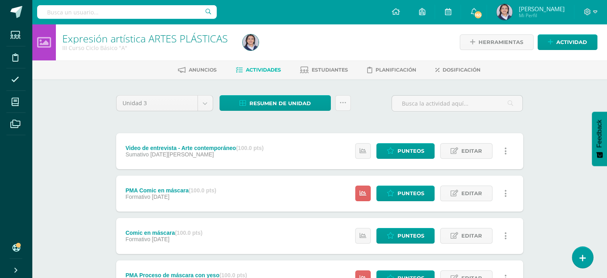
click at [117, 8] on input "text" at bounding box center [127, 12] width 180 height 14
click at [114, 10] on input "text" at bounding box center [127, 12] width 180 height 14
type input "allison palencia"
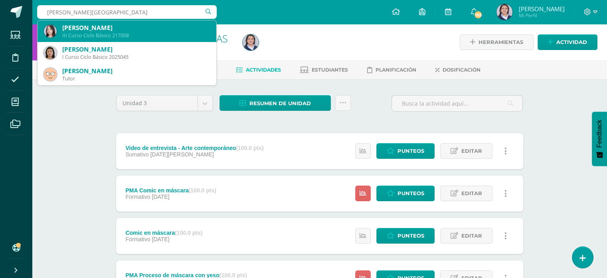
click at [127, 31] on div "Alisson Sofía Palencia Batres" at bounding box center [136, 28] width 148 height 8
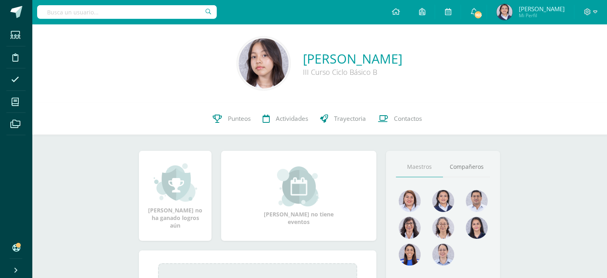
click at [533, 88] on div "Alisson Sofía Palencia Batres III Curso Ciclo Básico B" at bounding box center [319, 63] width 563 height 53
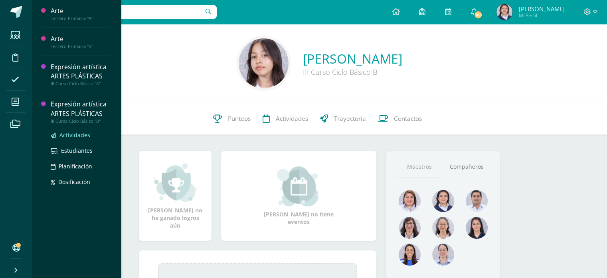
click at [71, 135] on span "Actividades" at bounding box center [74, 135] width 31 height 8
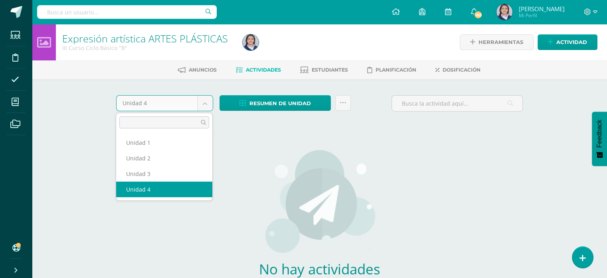
click at [204, 103] on body "Estudiantes Disciplina Asistencia Mis cursos Archivos Soporte Ayuda Reportar un…" at bounding box center [303, 171] width 607 height 343
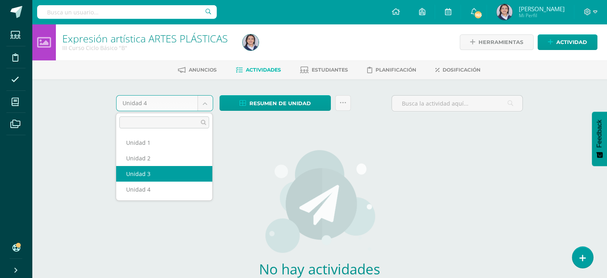
select select "Unidad 3"
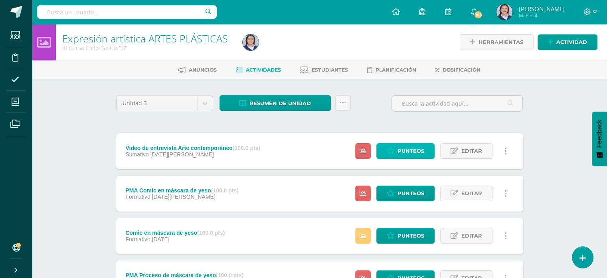
click at [396, 150] on link "Punteos" at bounding box center [406, 151] width 58 height 16
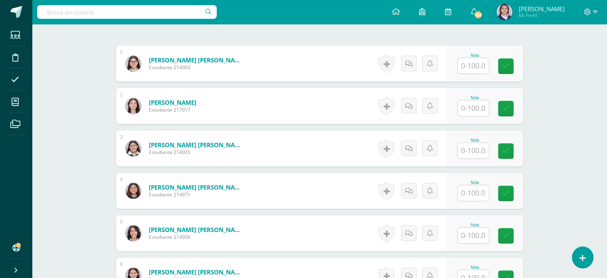
scroll to position [240, 0]
click at [471, 147] on input "text" at bounding box center [473, 150] width 31 height 16
type input "100"
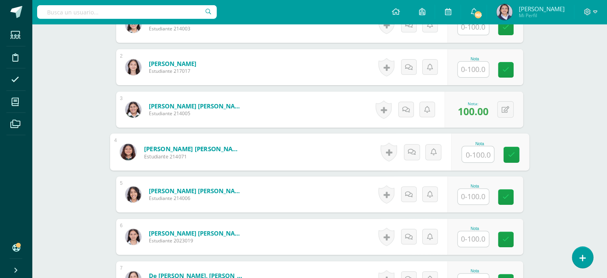
scroll to position [280, 0]
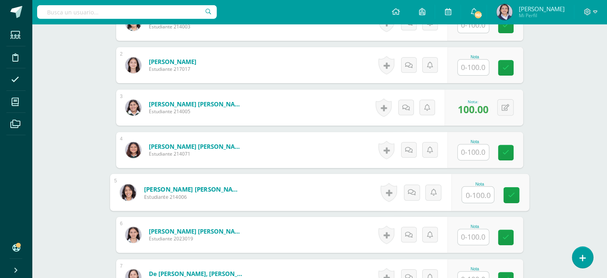
click at [474, 190] on input "text" at bounding box center [478, 194] width 32 height 16
type input "100"
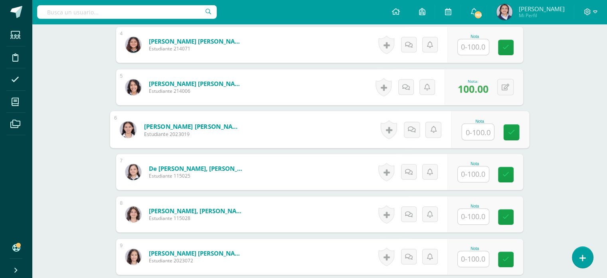
scroll to position [400, 0]
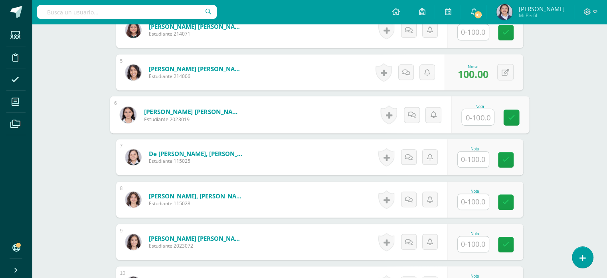
click at [471, 154] on input "text" at bounding box center [473, 159] width 31 height 16
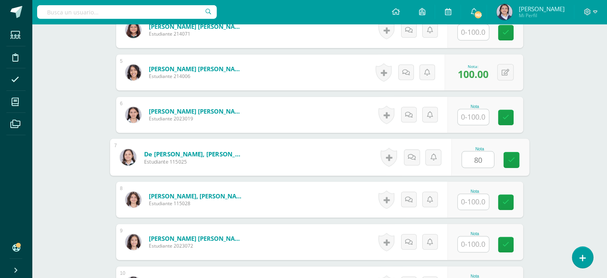
type input "80"
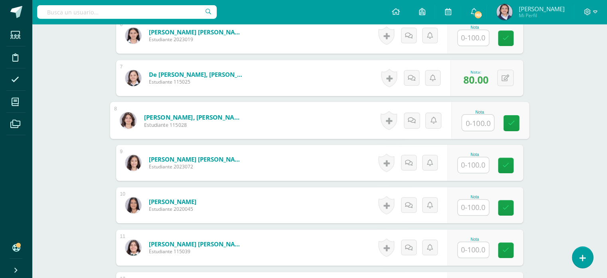
scroll to position [480, 0]
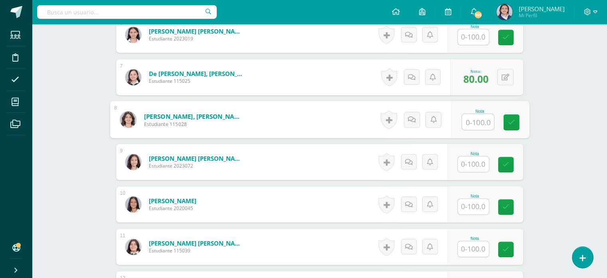
click at [472, 163] on input "text" at bounding box center [473, 164] width 31 height 16
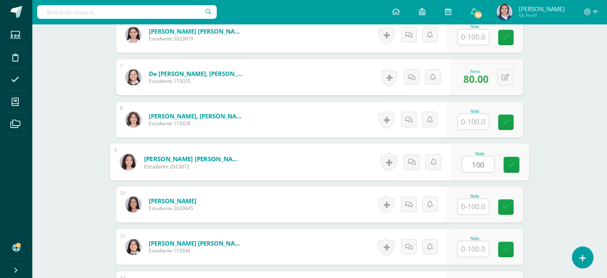
type input "100"
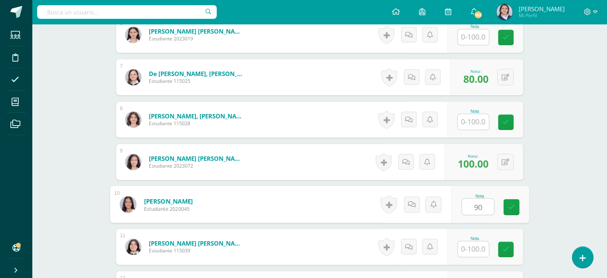
type input "90"
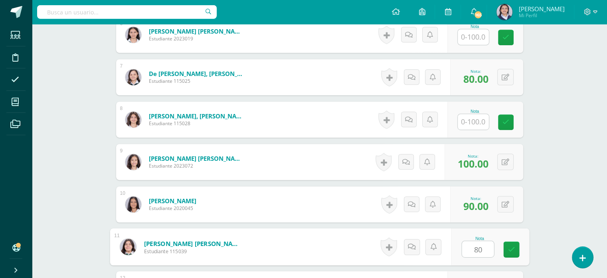
type input "80"
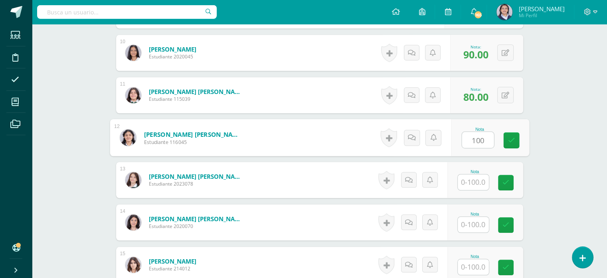
type input "100"
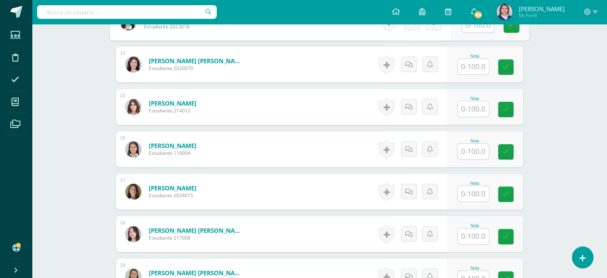
scroll to position [791, 0]
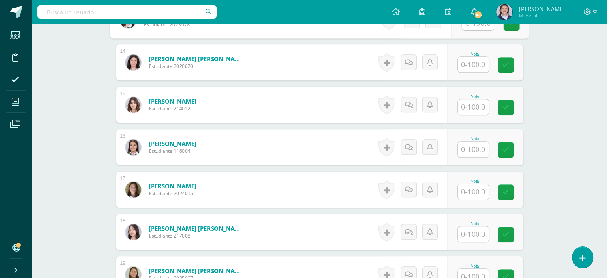
click at [470, 188] on input "text" at bounding box center [473, 192] width 31 height 16
type input "80"
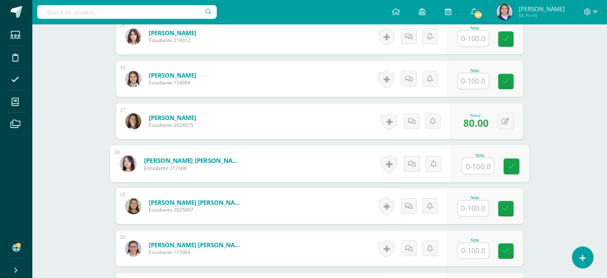
scroll to position [871, 0]
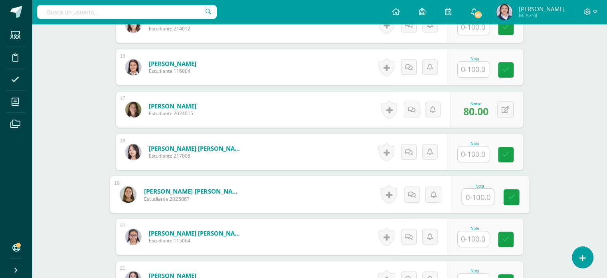
click at [467, 198] on input "text" at bounding box center [478, 196] width 32 height 16
type input "80"
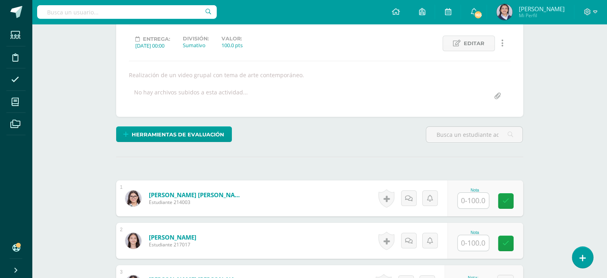
scroll to position [0, 0]
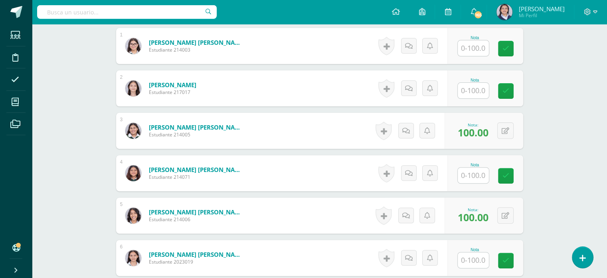
scroll to position [280, 0]
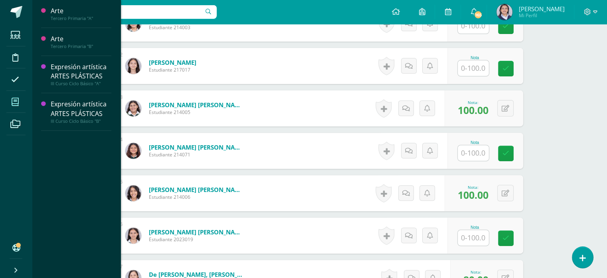
click at [16, 103] on icon at bounding box center [15, 102] width 7 height 8
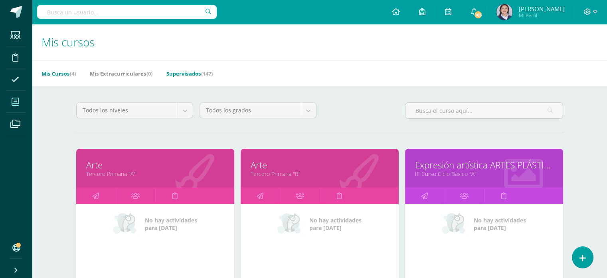
click at [190, 74] on link "Supervisados (147)" at bounding box center [190, 73] width 46 height 13
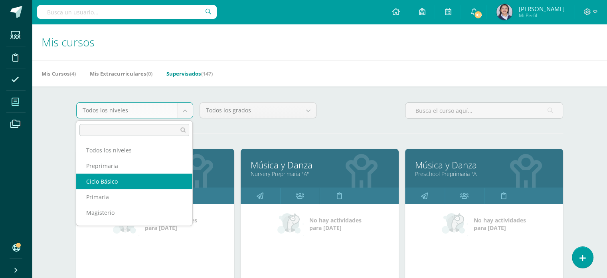
select select "7"
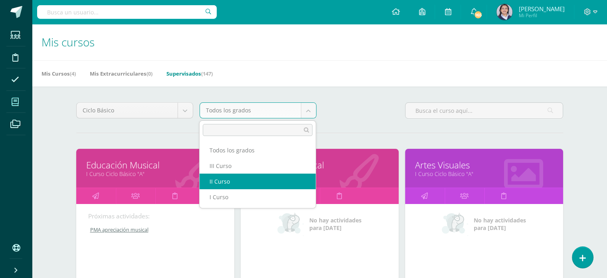
select select "19"
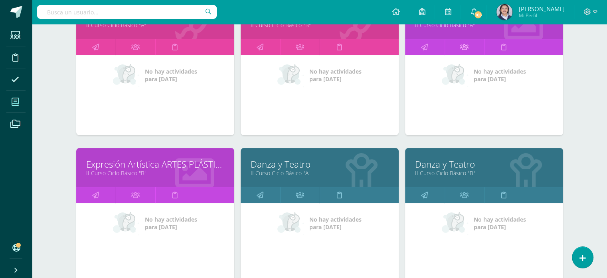
scroll to position [160, 0]
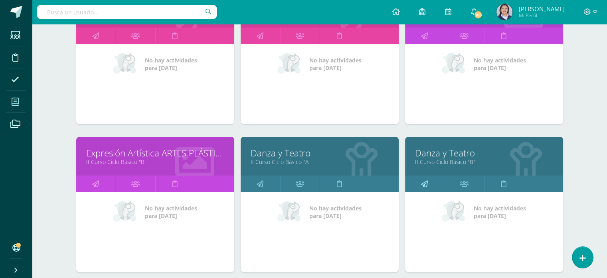
click at [426, 183] on icon at bounding box center [424, 184] width 7 height 16
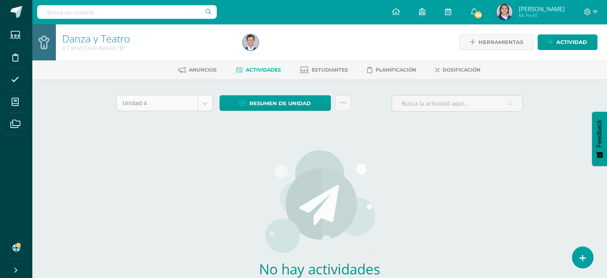
click at [208, 107] on body "Estudiantes Disciplina Asistencia Mis cursos Archivos Soporte Ayuda Reportar un…" at bounding box center [303, 171] width 607 height 343
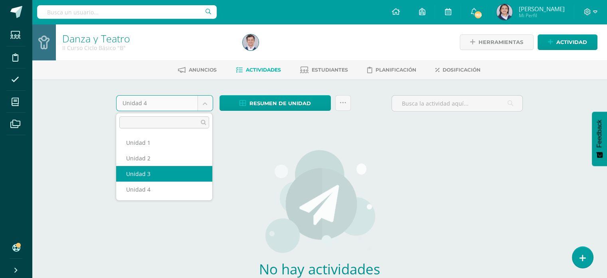
select select "Unidad 3"
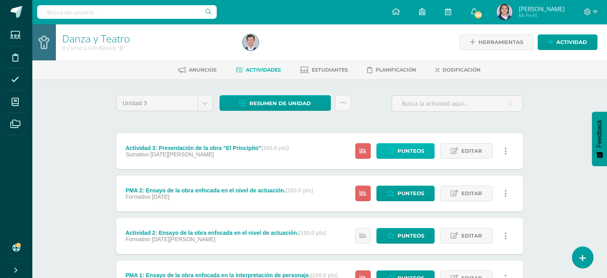
click at [415, 146] on span "Punteos" at bounding box center [411, 150] width 27 height 15
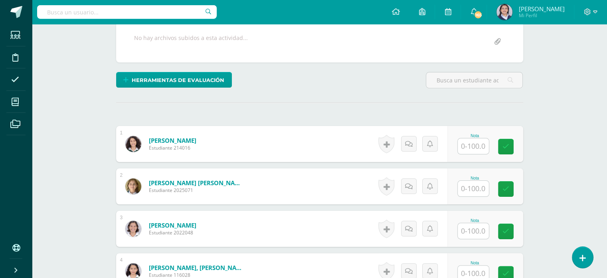
scroll to position [160, 0]
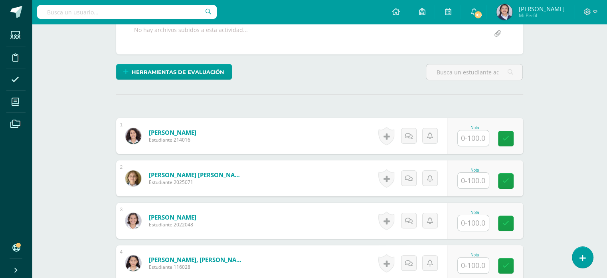
click at [477, 135] on input "text" at bounding box center [473, 138] width 31 height 16
type input "92"
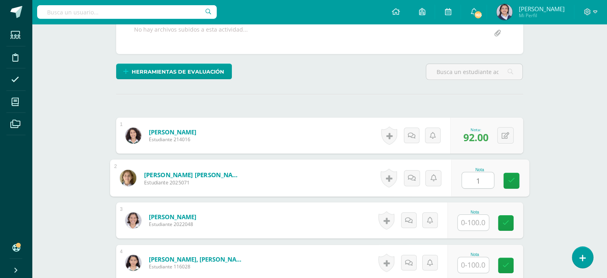
scroll to position [161, 0]
type input "100"
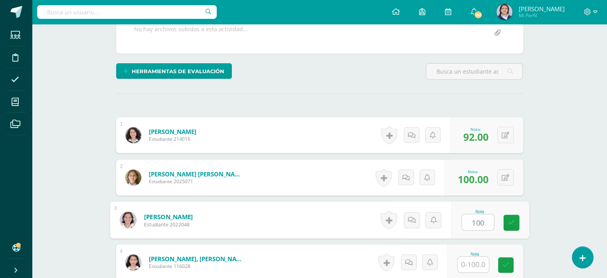
type input "100"
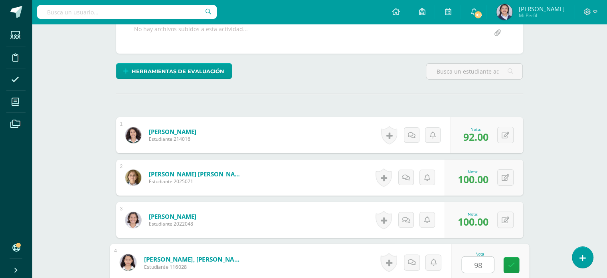
type input "98"
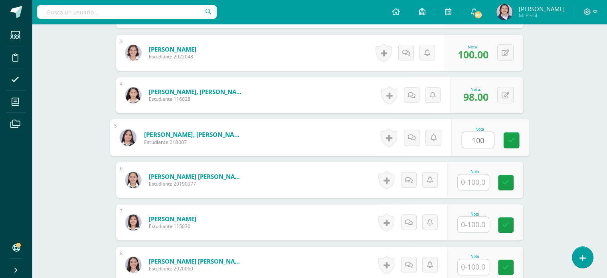
type input "100"
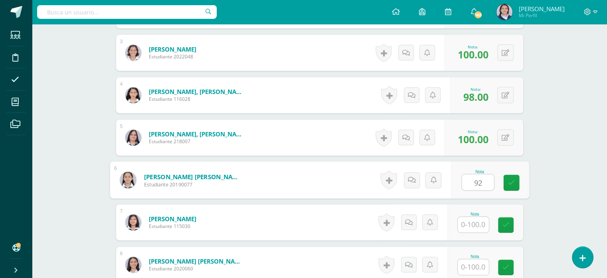
type input "92"
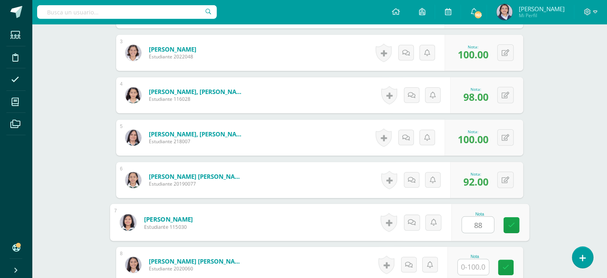
type input "88"
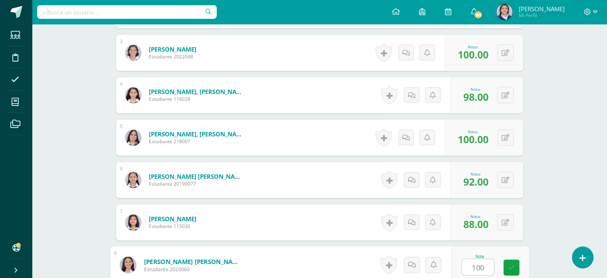
type input "100"
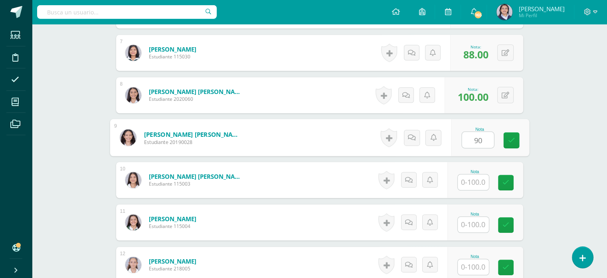
type input "90"
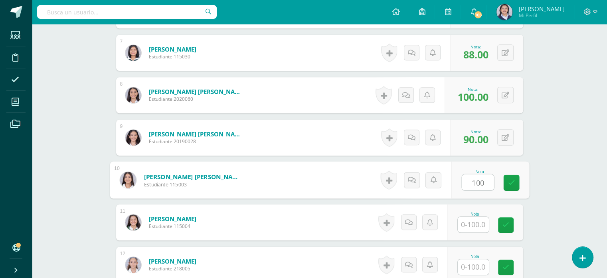
type input "100"
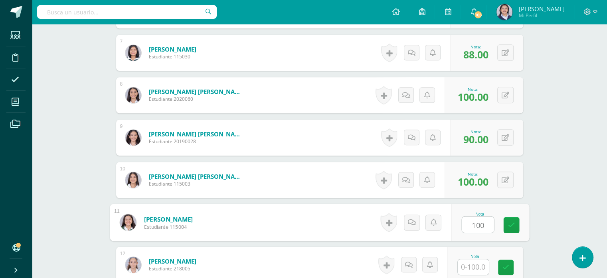
type input "100"
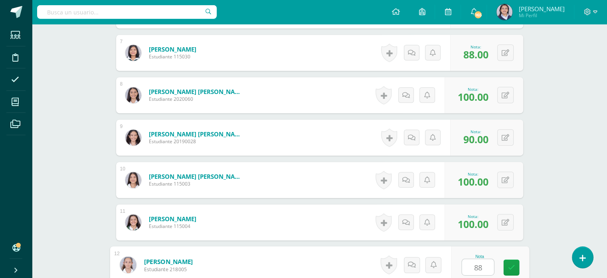
type input "88"
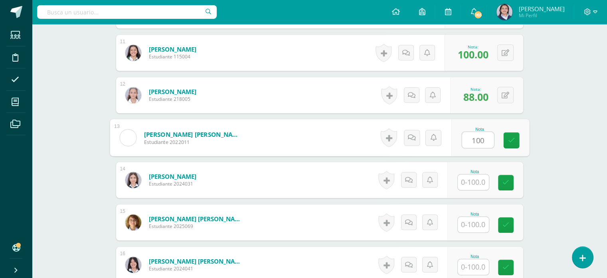
type input "100"
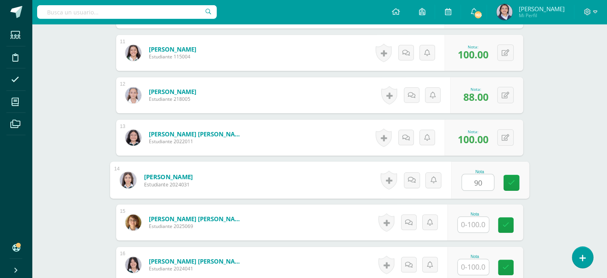
type input "90"
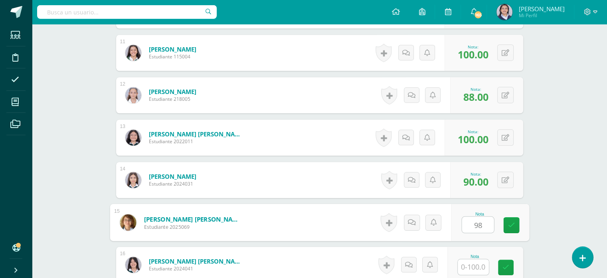
type input "98"
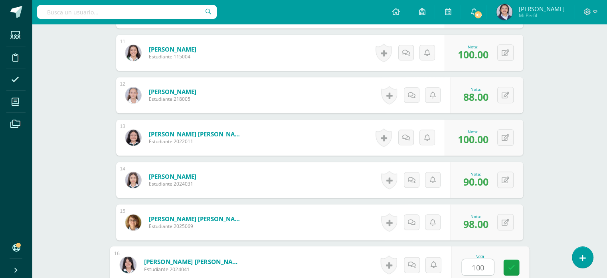
type input "100"
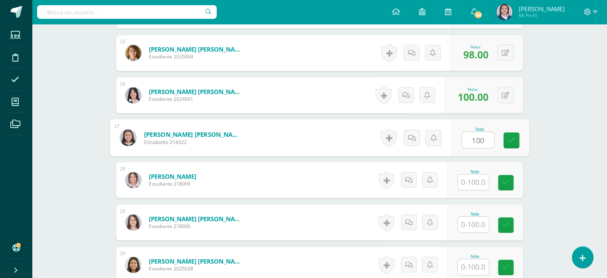
type input "100"
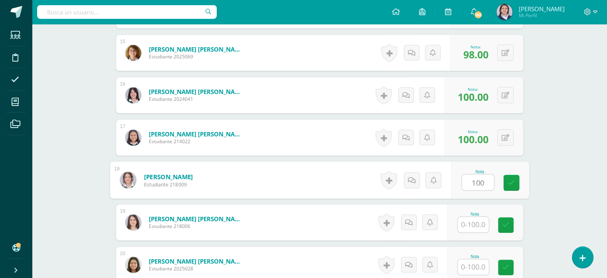
type input "100"
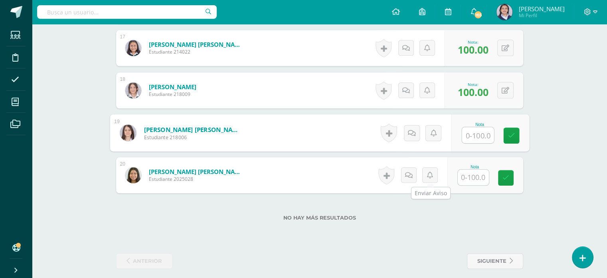
scroll to position [931, 0]
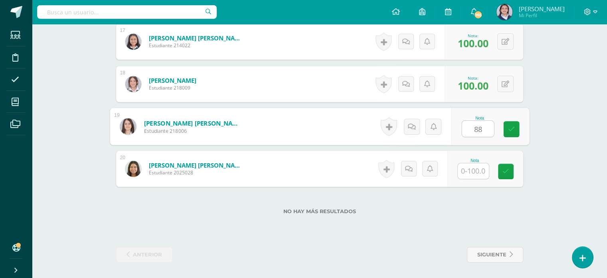
type input "88"
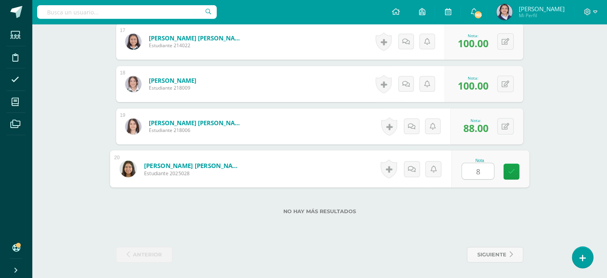
type input "88"
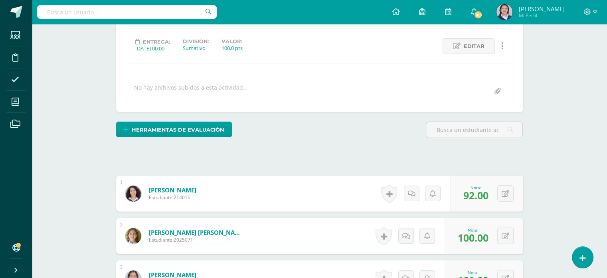
scroll to position [0, 0]
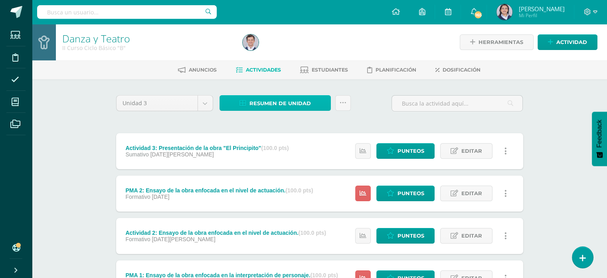
click at [267, 104] on span "Resumen de unidad" at bounding box center [280, 103] width 61 height 15
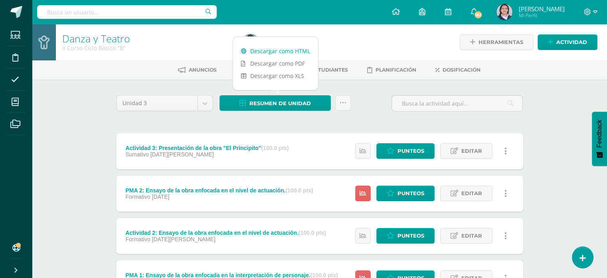
click at [280, 51] on link "Descargar como HTML" at bounding box center [275, 51] width 85 height 12
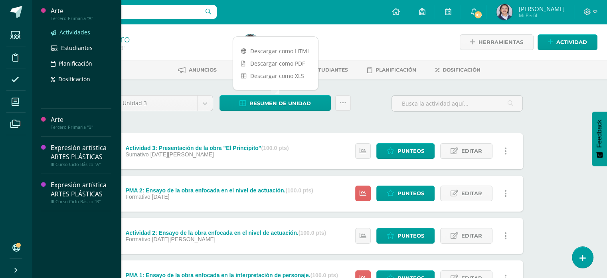
click at [67, 34] on span "Actividades" at bounding box center [74, 32] width 31 height 8
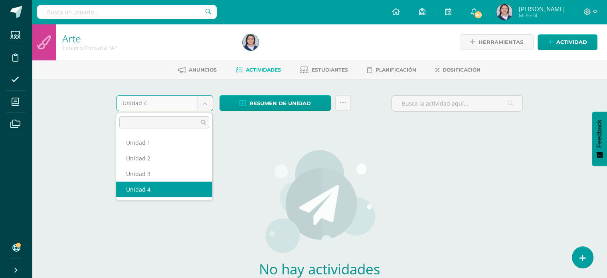
click at [212, 106] on body "Estudiantes Disciplina Asistencia Mis cursos Archivos Soporte Ayuda Reportar un…" at bounding box center [303, 171] width 607 height 343
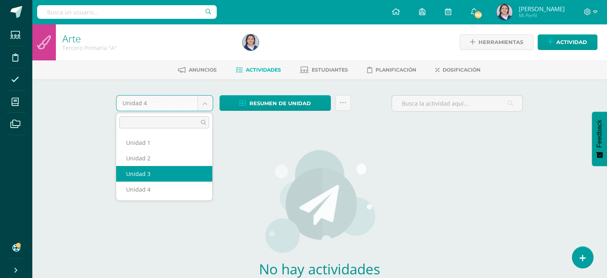
select select "Unidad 3"
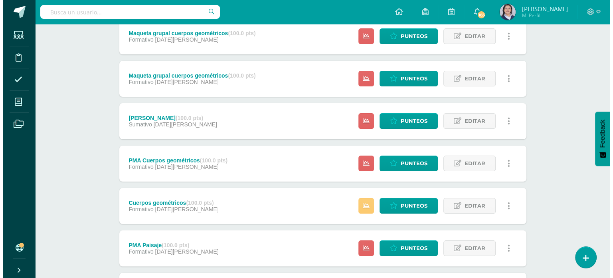
scroll to position [120, 0]
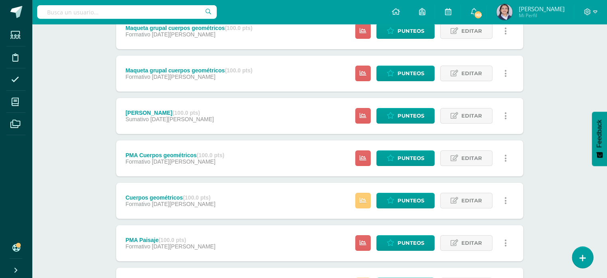
click at [506, 115] on icon at bounding box center [506, 115] width 2 height 9
click at [481, 166] on link "Eliminar" at bounding box center [491, 166] width 82 height 12
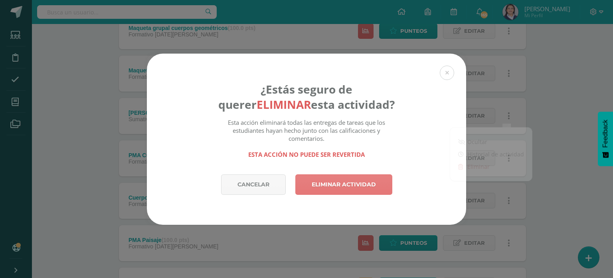
click at [366, 185] on link "Eliminar actividad" at bounding box center [343, 184] width 97 height 20
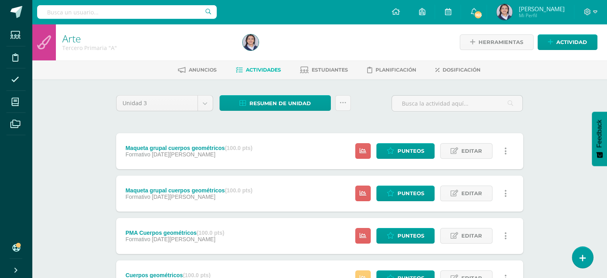
click at [510, 149] on link at bounding box center [506, 151] width 16 height 16
click at [478, 205] on link "Eliminar" at bounding box center [491, 201] width 82 height 12
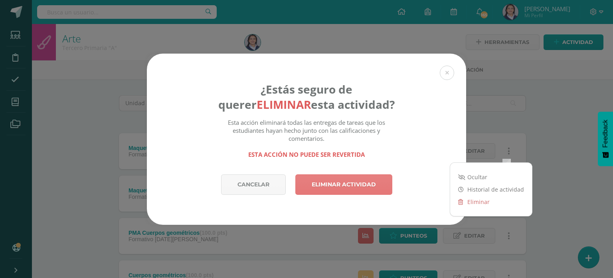
click at [351, 186] on link "Eliminar actividad" at bounding box center [343, 184] width 97 height 20
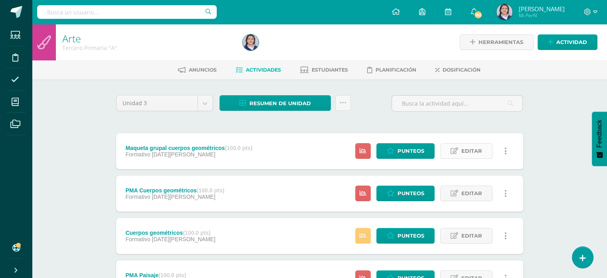
click at [474, 150] on span "Editar" at bounding box center [472, 150] width 21 height 15
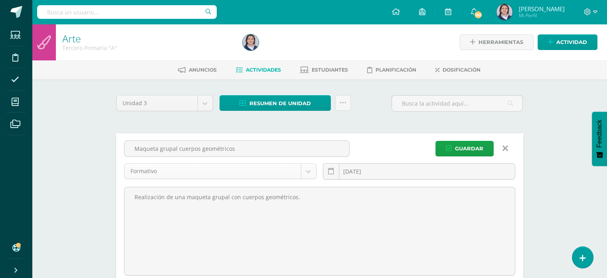
click at [312, 173] on body "La tarea Maqueta grupal cuerpos geométricos fue eliminada exitosamente. Estudia…" at bounding box center [303, 253] width 607 height 506
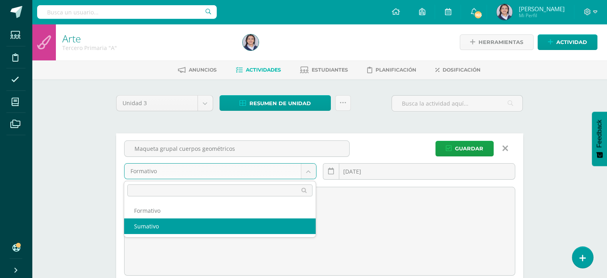
select select "238337"
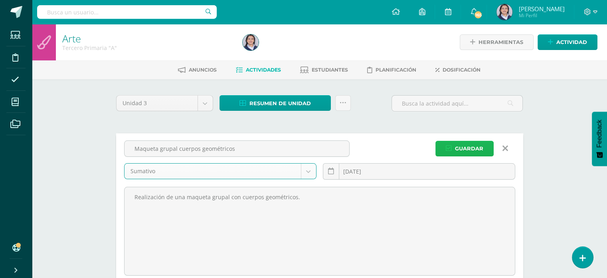
click at [480, 146] on span "Guardar" at bounding box center [469, 148] width 28 height 15
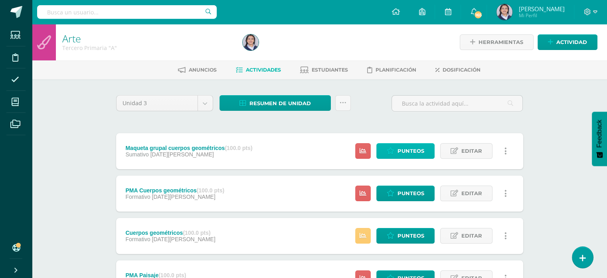
click at [399, 152] on span "Punteos" at bounding box center [411, 150] width 27 height 15
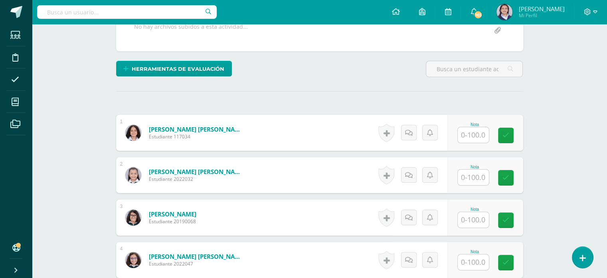
scroll to position [160, 0]
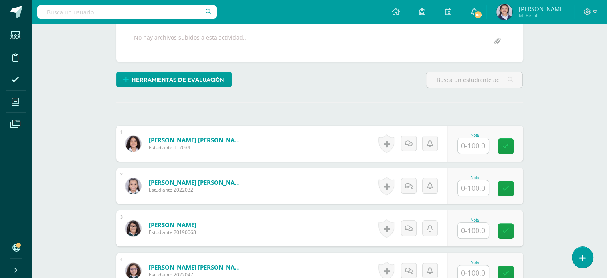
click at [474, 143] on input "text" at bounding box center [473, 146] width 31 height 16
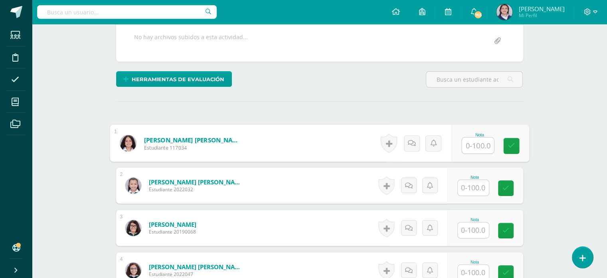
scroll to position [161, 0]
type input "83"
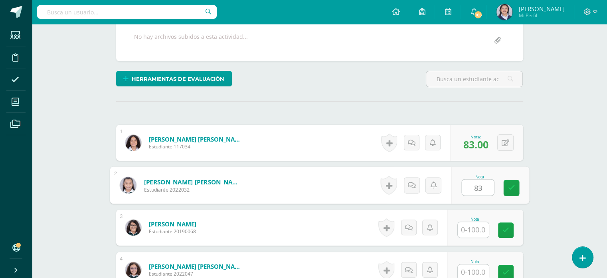
type input "83"
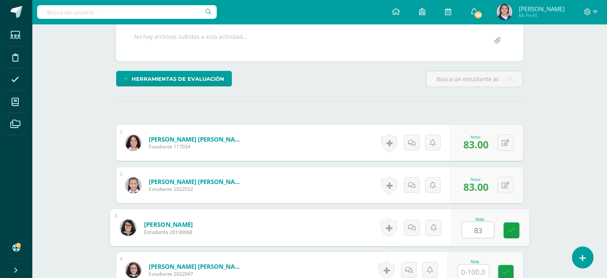
type input "83"
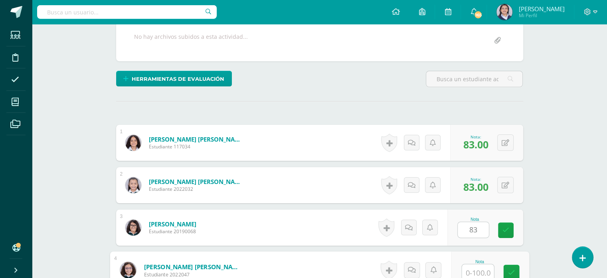
scroll to position [162, 0]
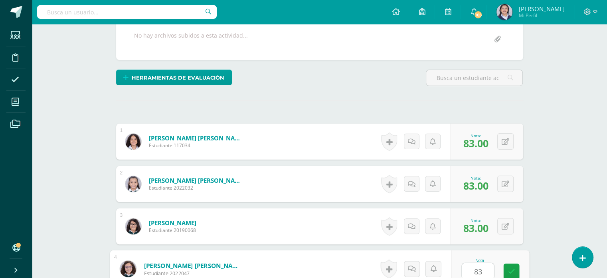
type input "83"
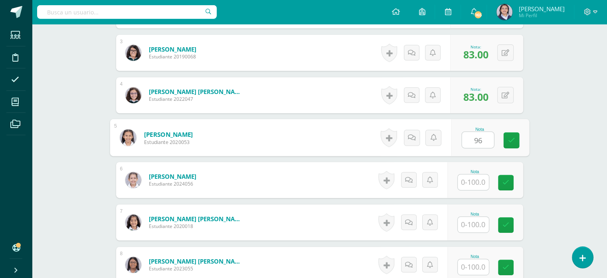
type input "96"
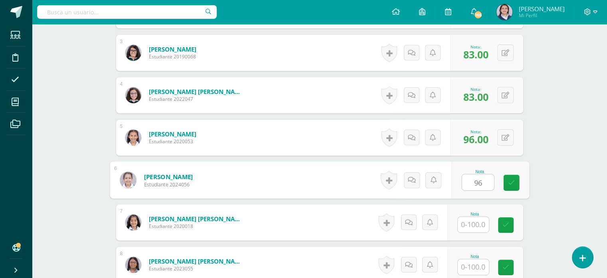
type input "96"
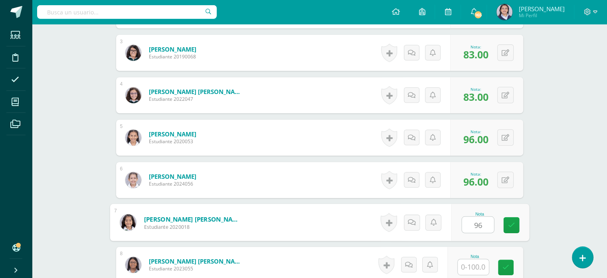
type input "96"
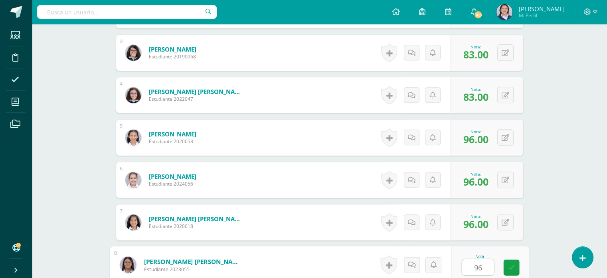
type input "96"
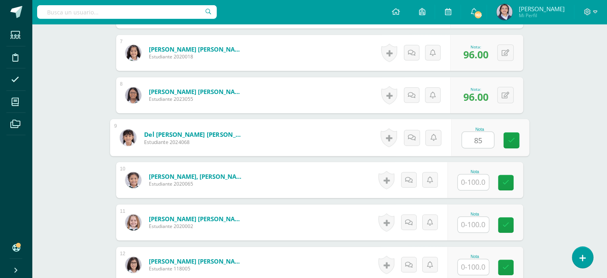
type input "85"
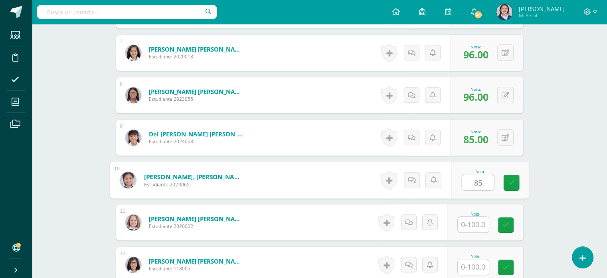
type input "85"
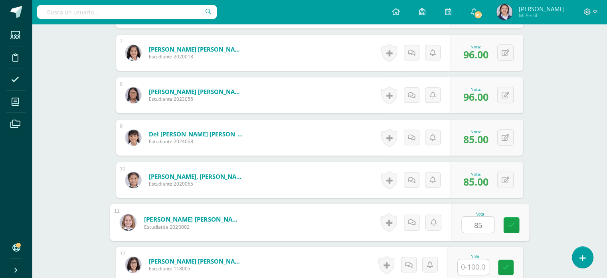
type input "85"
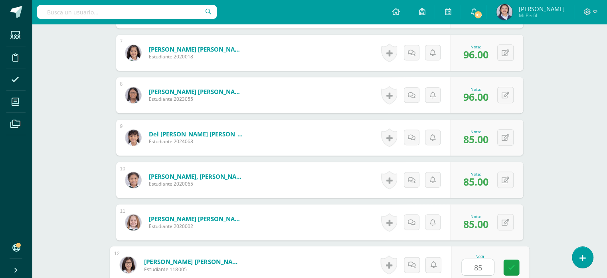
type input "85"
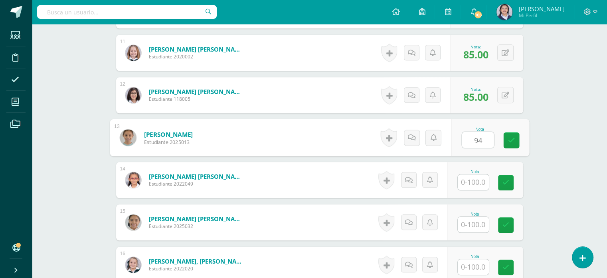
type input "94"
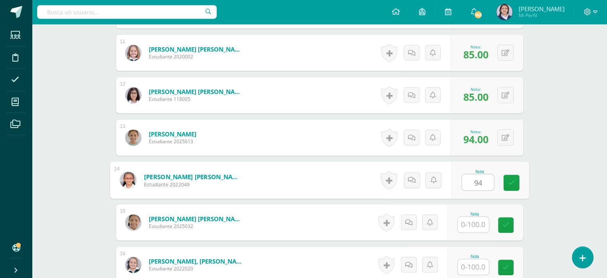
type input "94"
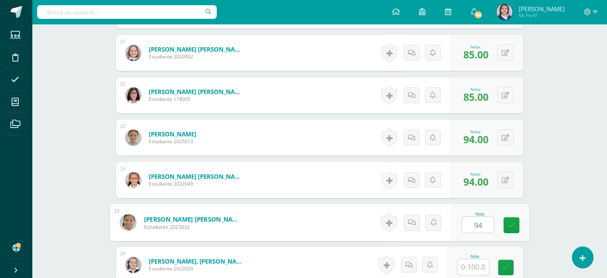
type input "94"
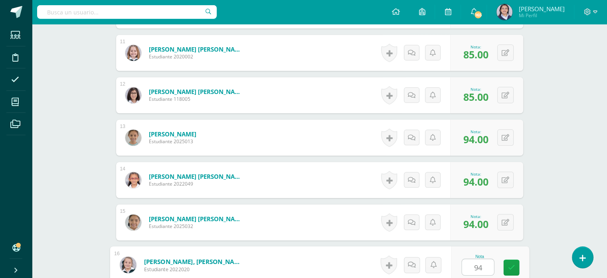
type input "94"
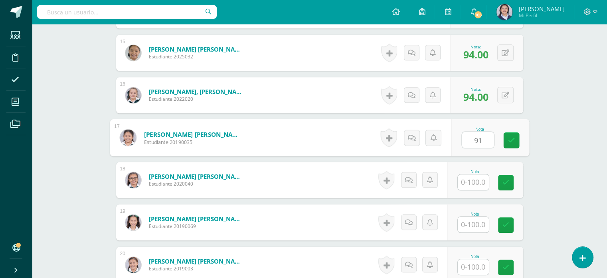
type input "91"
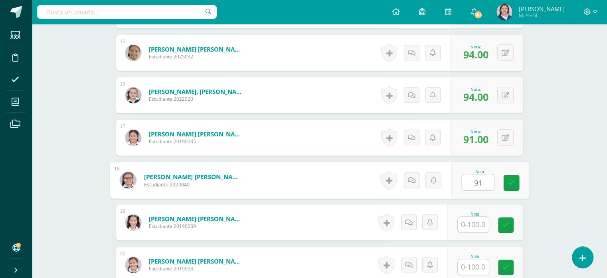
type input "91"
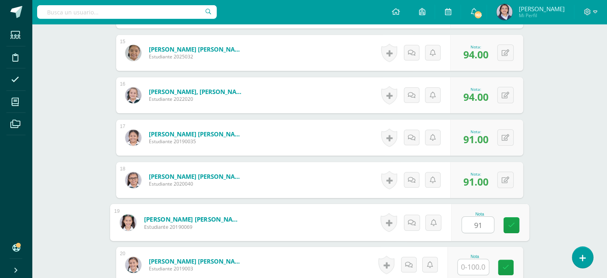
type input "91"
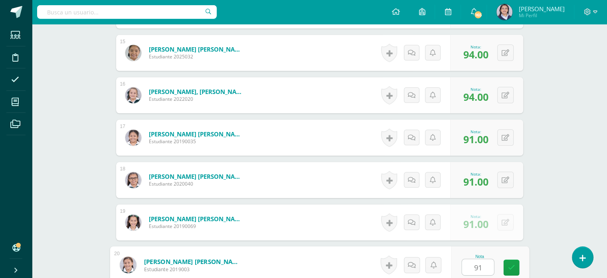
type input "91"
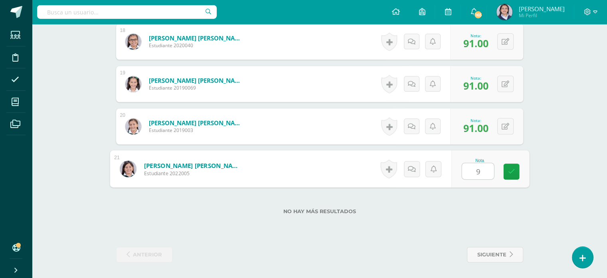
type input "94"
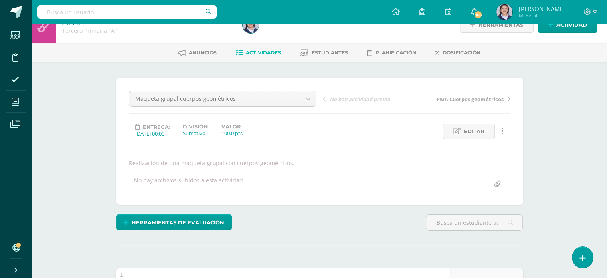
scroll to position [0, 0]
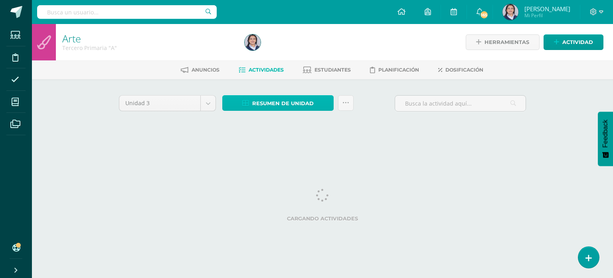
click at [277, 101] on span "Resumen de unidad" at bounding box center [282, 103] width 61 height 15
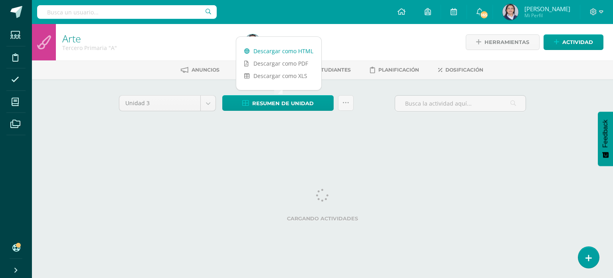
click at [272, 47] on link "Descargar como HTML" at bounding box center [278, 51] width 85 height 12
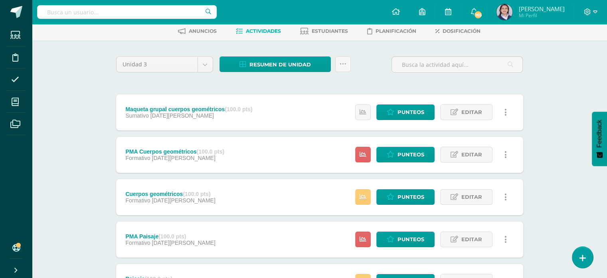
scroll to position [40, 0]
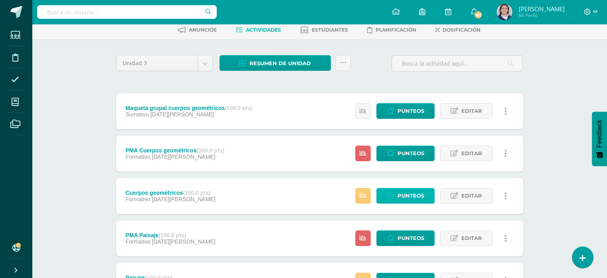
click at [409, 194] on span "Punteos" at bounding box center [411, 195] width 27 height 15
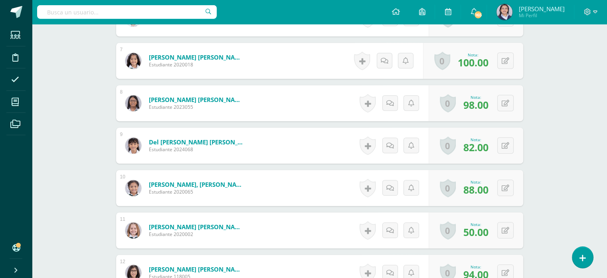
scroll to position [382, 0]
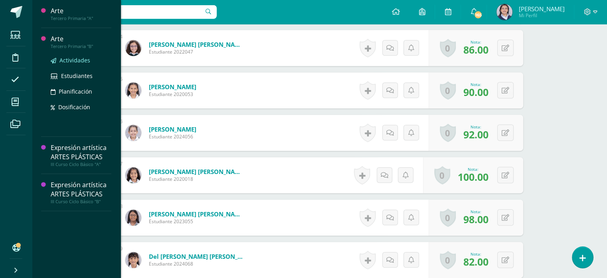
click at [66, 62] on span "Actividades" at bounding box center [74, 60] width 31 height 8
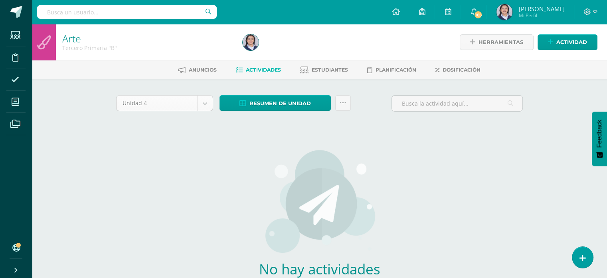
click at [206, 103] on body "Estudiantes Disciplina Asistencia Mis cursos Archivos Soporte Ayuda Reportar un…" at bounding box center [303, 171] width 607 height 343
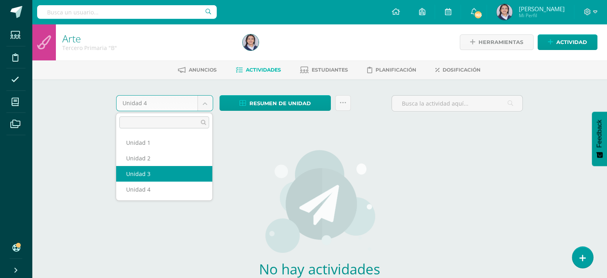
select select "Unidad 3"
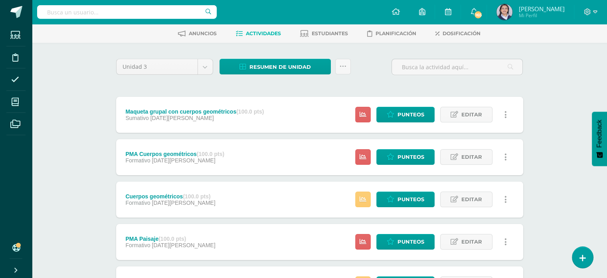
scroll to position [34, 0]
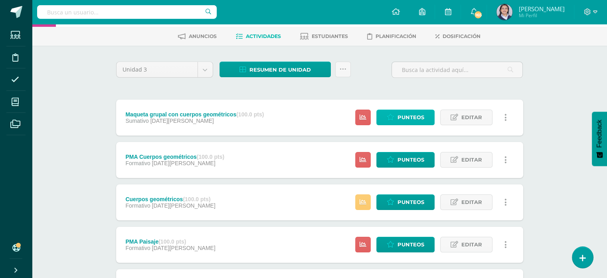
click at [417, 115] on span "Punteos" at bounding box center [411, 117] width 27 height 15
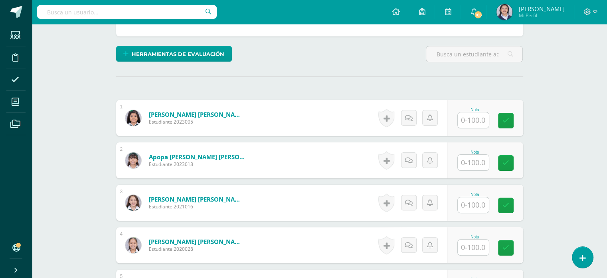
scroll to position [200, 0]
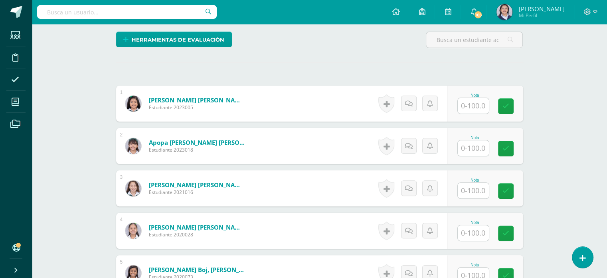
click at [476, 105] on input "text" at bounding box center [473, 106] width 31 height 16
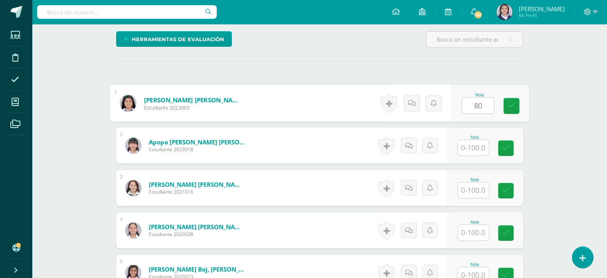
type input "80"
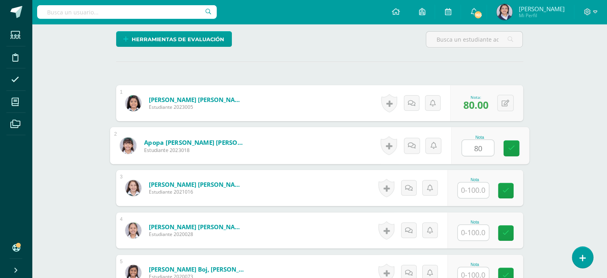
type input "80"
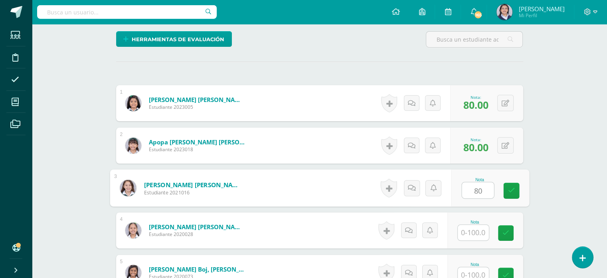
type input "80"
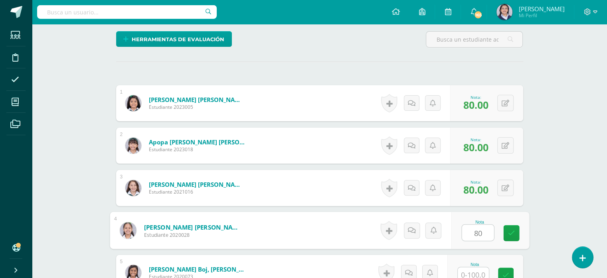
type input "80"
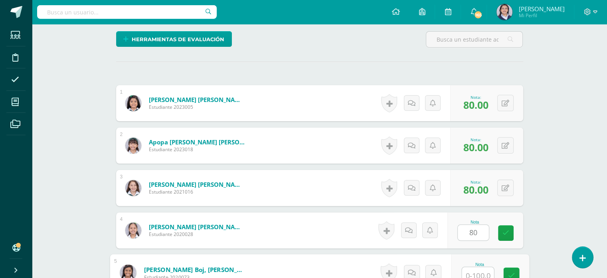
scroll to position [204, 0]
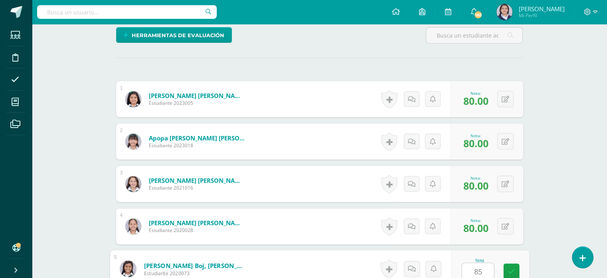
type input "85"
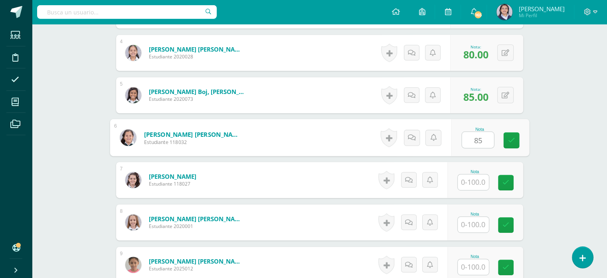
type input "85"
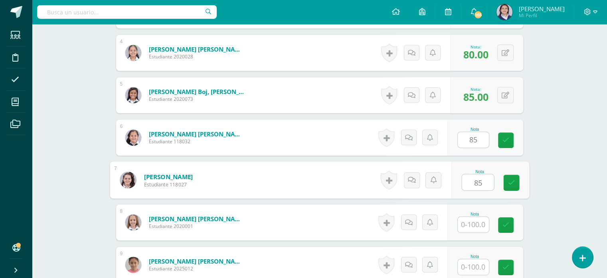
type input "85"
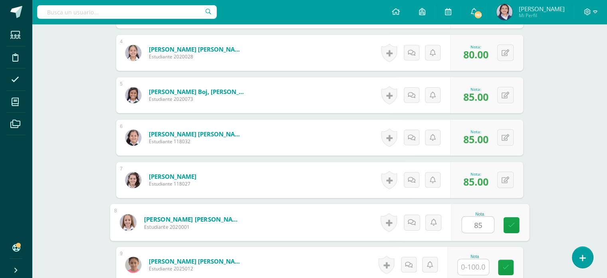
type input "85"
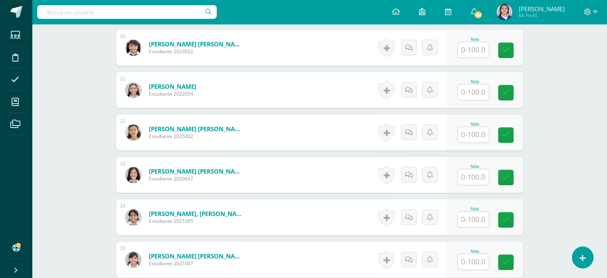
scroll to position [657, 0]
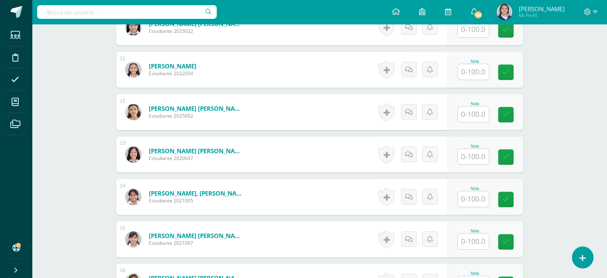
click at [479, 152] on input "text" at bounding box center [473, 157] width 31 height 16
type input "91"
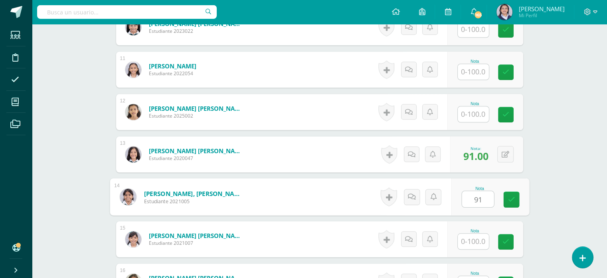
type input "91"
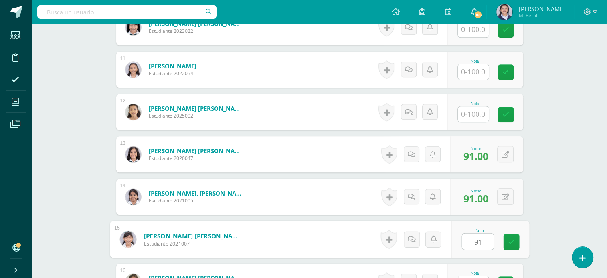
type input "91"
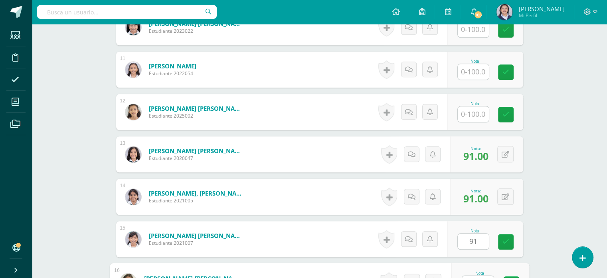
scroll to position [670, 0]
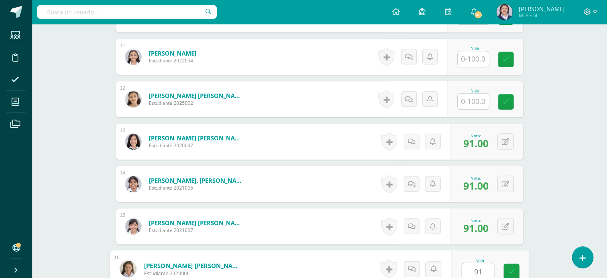
type input "91"
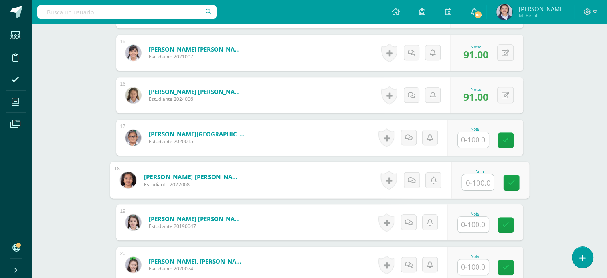
click at [476, 179] on input "text" at bounding box center [478, 182] width 32 height 16
type input "91"
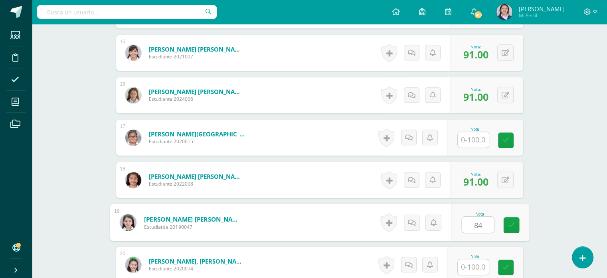
type input "84"
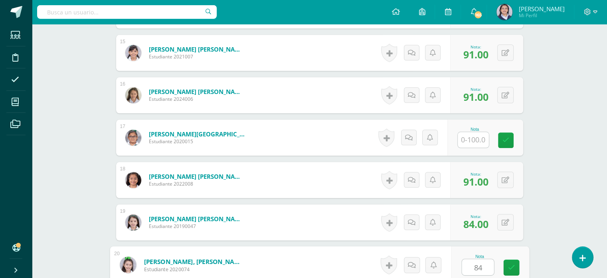
type input "84"
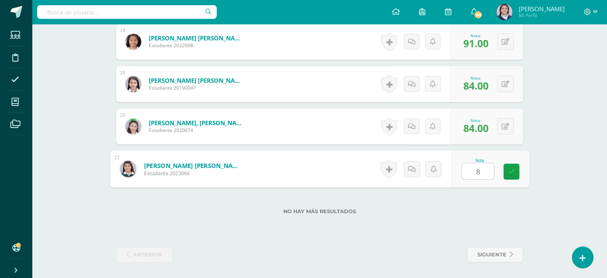
type input "84"
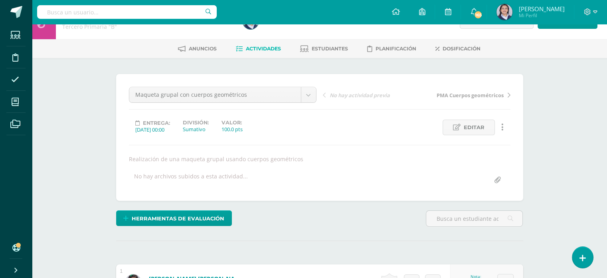
scroll to position [0, 0]
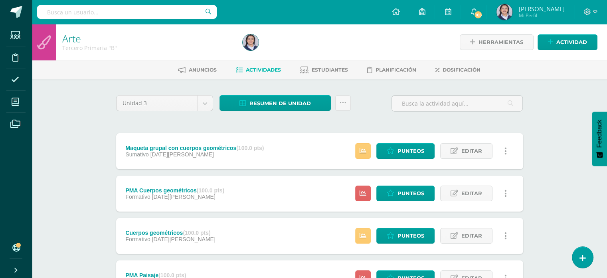
scroll to position [113, 0]
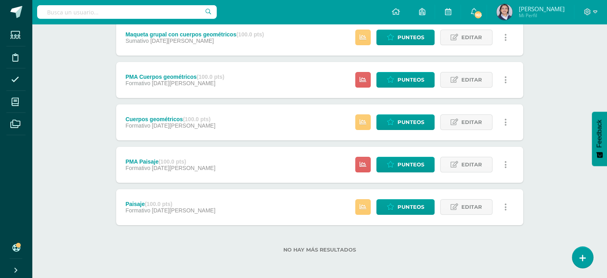
click at [558, 107] on div "Arte Tercero Primaria "B" Herramientas Detalle de asistencias Actividad Anuncio…" at bounding box center [319, 94] width 575 height 367
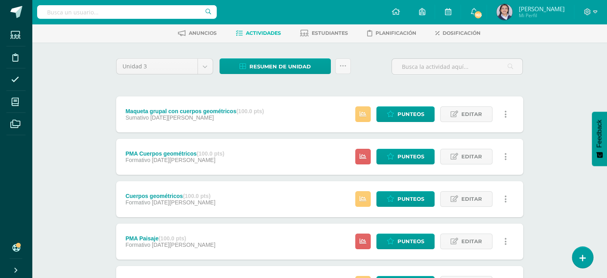
scroll to position [34, 0]
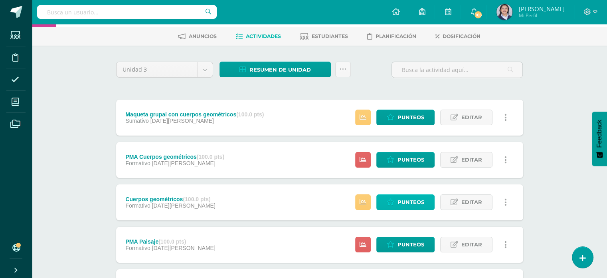
click at [402, 198] on span "Punteos" at bounding box center [411, 201] width 27 height 15
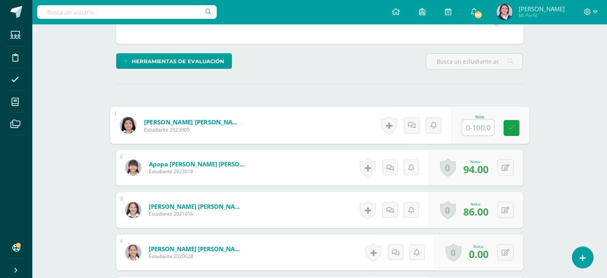
scroll to position [178, 0]
click at [481, 127] on input "text" at bounding box center [478, 127] width 32 height 16
type input "46"
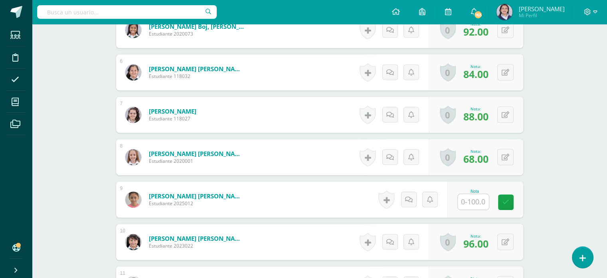
scroll to position [458, 0]
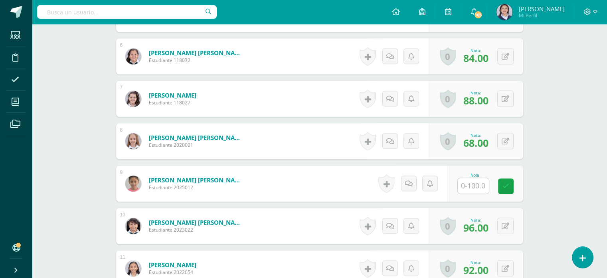
click at [472, 189] on input "text" at bounding box center [473, 186] width 31 height 16
type input "92"
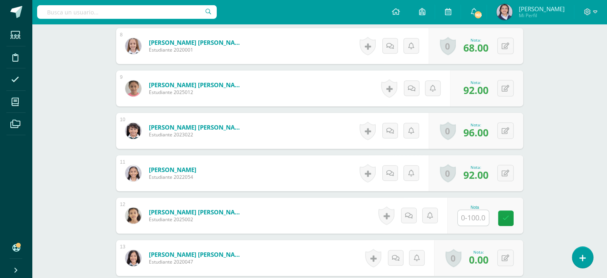
scroll to position [578, 0]
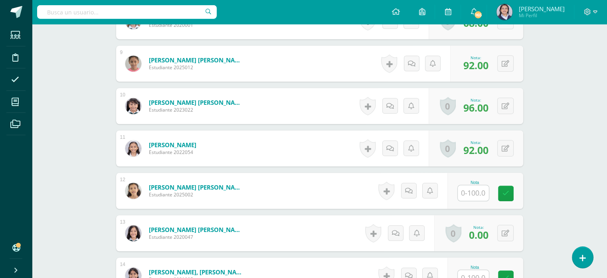
click at [480, 194] on input "text" at bounding box center [473, 193] width 31 height 16
type input "94"
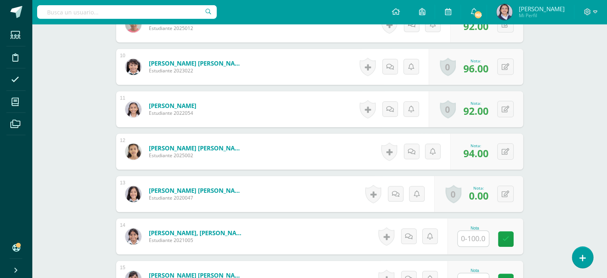
scroll to position [658, 0]
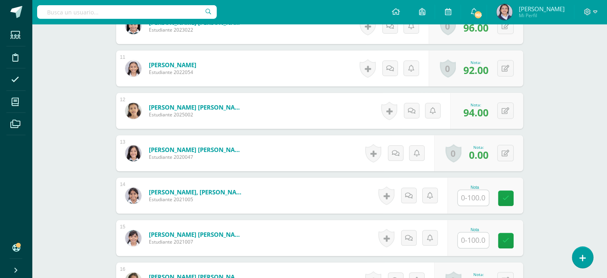
click at [477, 196] on input "text" at bounding box center [473, 198] width 31 height 16
type input "76"
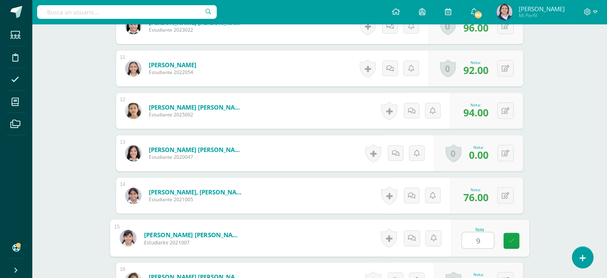
type input "90"
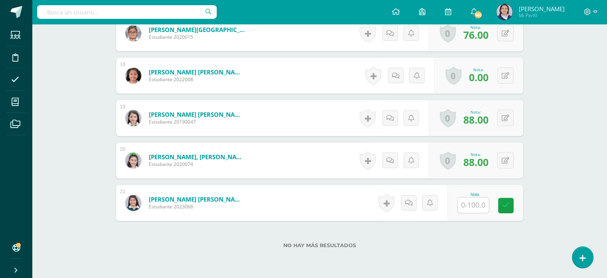
scroll to position [978, 0]
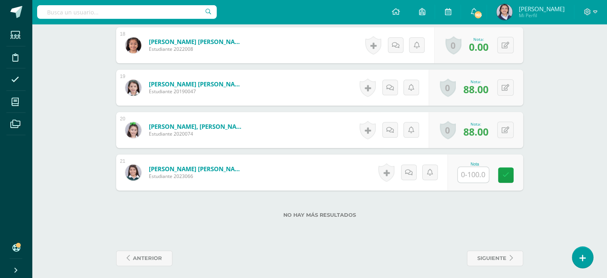
click at [476, 175] on input "text" at bounding box center [473, 175] width 31 height 16
type input "68"
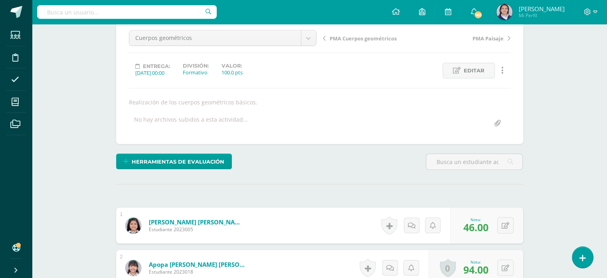
scroll to position [80, 0]
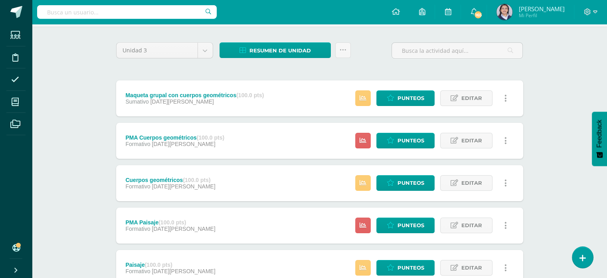
scroll to position [80, 0]
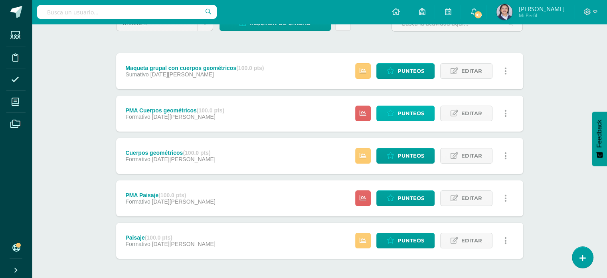
click at [411, 111] on span "Punteos" at bounding box center [411, 113] width 27 height 15
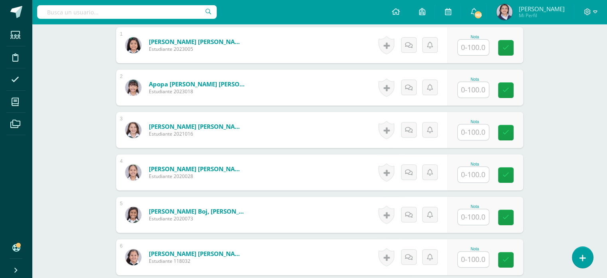
scroll to position [258, 0]
click at [474, 173] on input "text" at bounding box center [478, 174] width 32 height 16
type input "82"
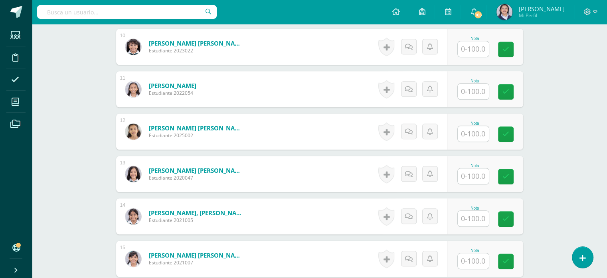
scroll to position [658, 0]
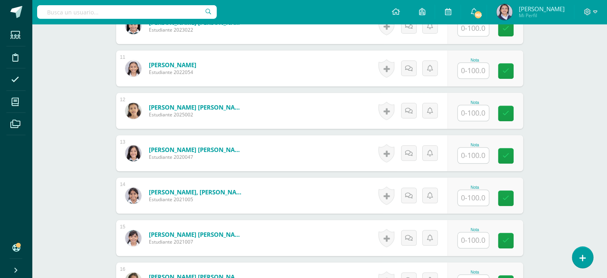
click at [475, 155] on input "text" at bounding box center [473, 155] width 31 height 16
type input "76"
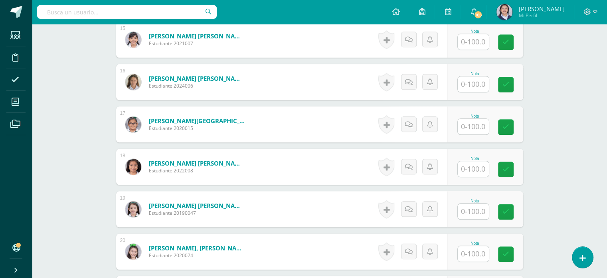
scroll to position [858, 0]
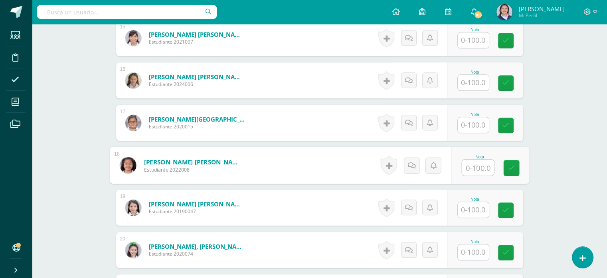
click at [483, 166] on input "text" at bounding box center [478, 167] width 32 height 16
type input "92"
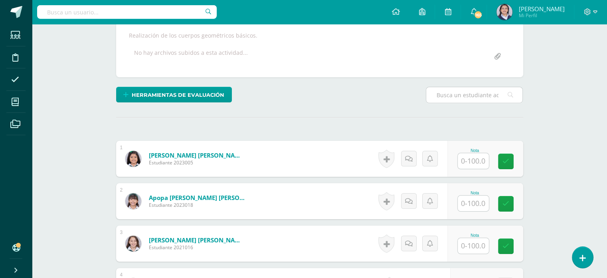
scroll to position [143, 0]
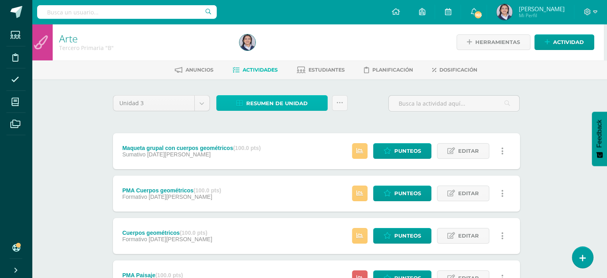
click at [263, 103] on span "Resumen de unidad" at bounding box center [276, 103] width 61 height 15
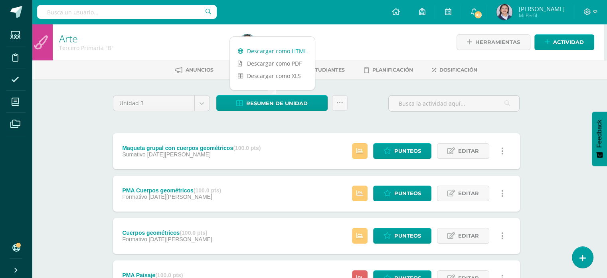
click at [270, 53] on link "Descargar como HTML" at bounding box center [272, 51] width 85 height 12
